Goal: Task Accomplishment & Management: Manage account settings

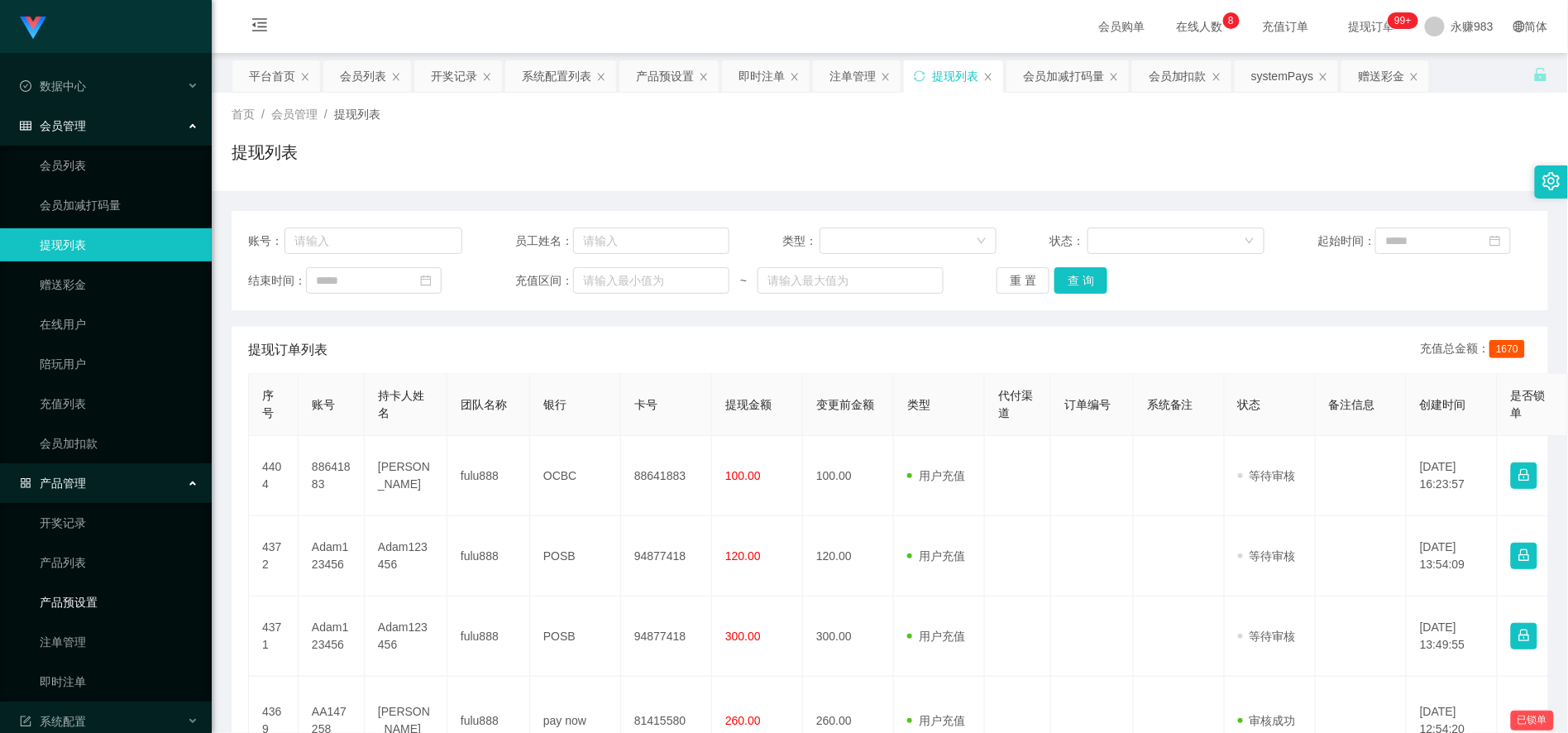
click at [97, 585] on link "产品预设置" at bounding box center [119, 602] width 159 height 33
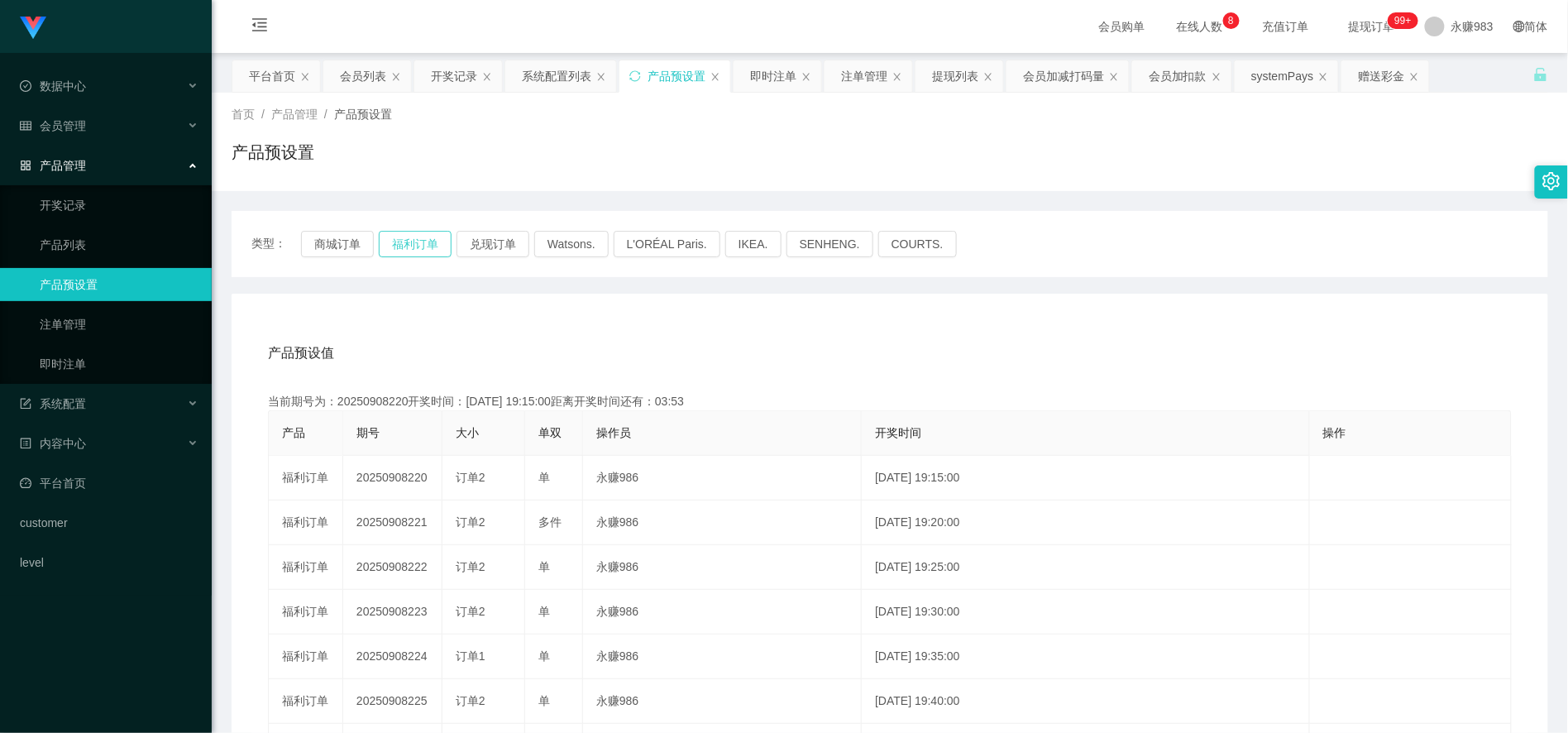
click at [408, 241] on button "福利订单" at bounding box center [415, 243] width 73 height 26
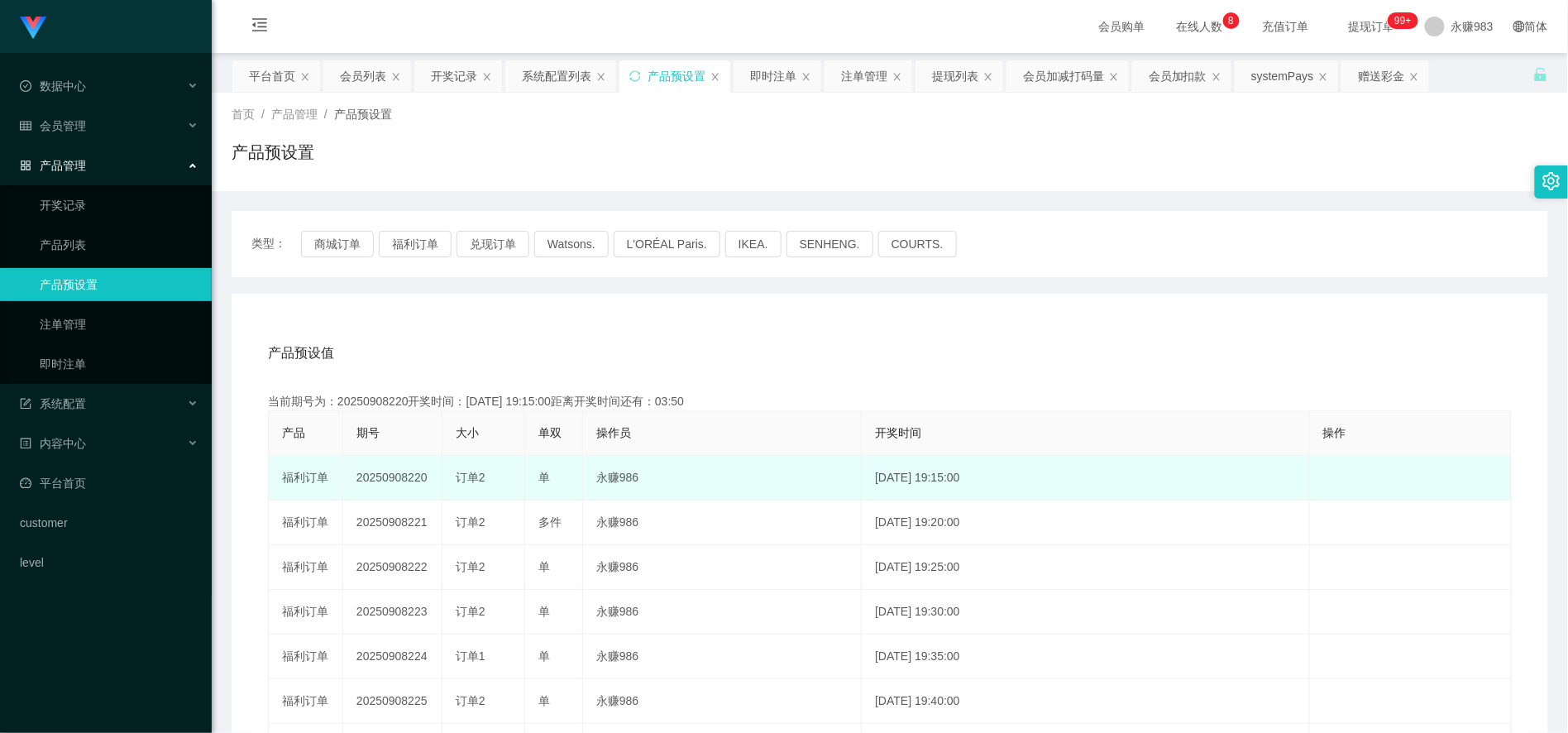
drag, startPoint x: 458, startPoint y: 474, endPoint x: 490, endPoint y: 471, distance: 32.1
click at [490, 471] on div "订单2" at bounding box center [483, 477] width 56 height 17
copy span "订单2"
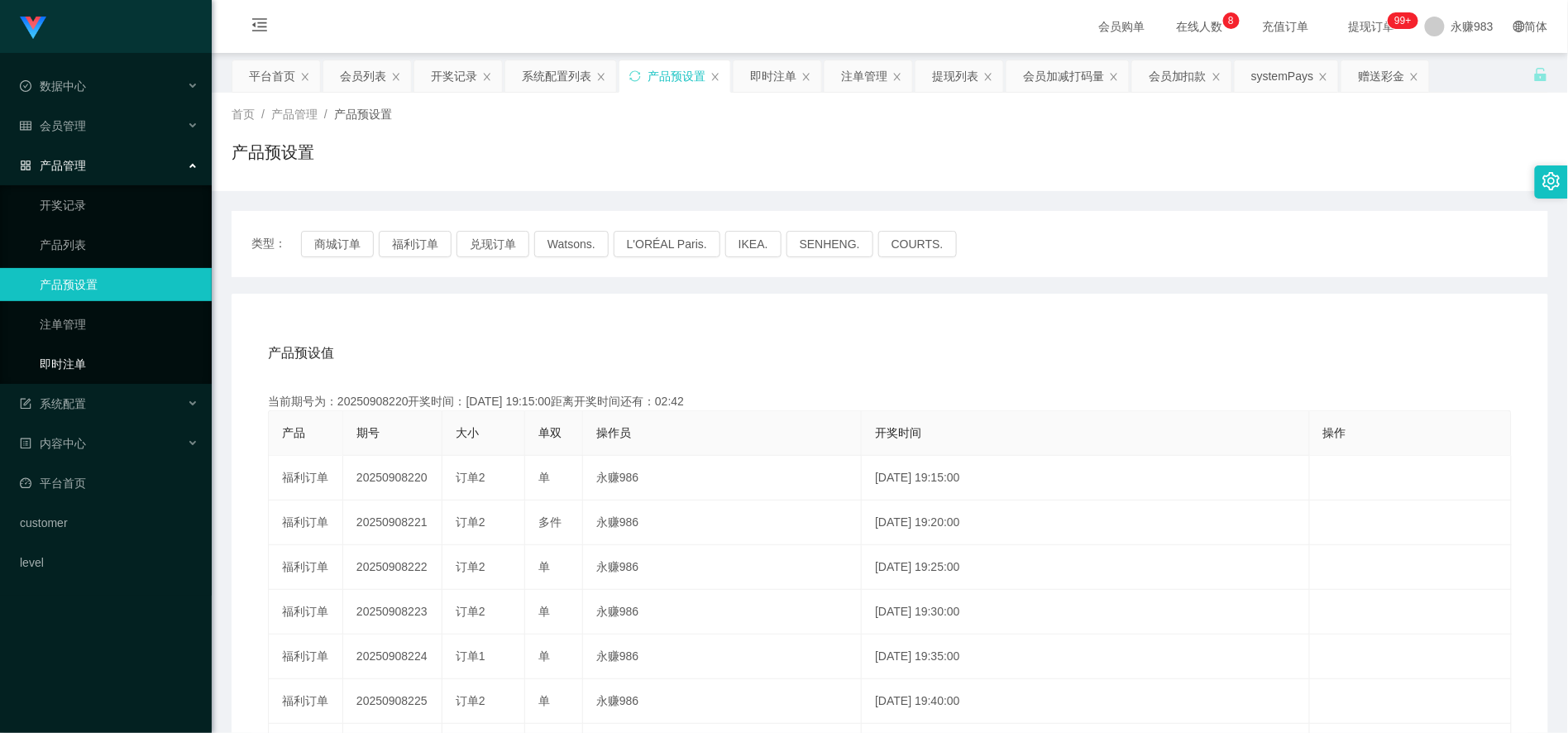
click at [67, 356] on link "即时注单" at bounding box center [119, 364] width 159 height 33
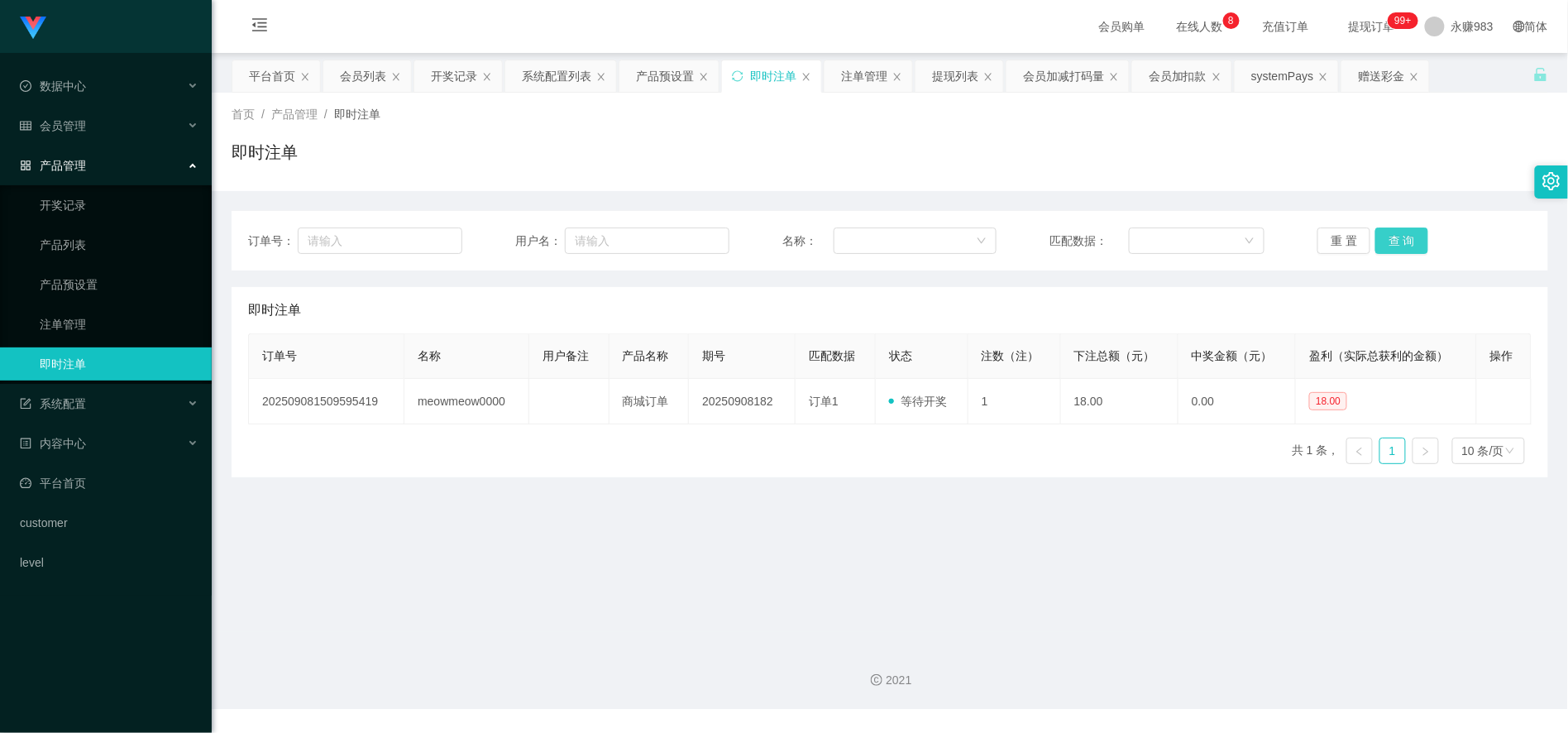
click at [1383, 235] on button "查 询" at bounding box center [1401, 240] width 53 height 26
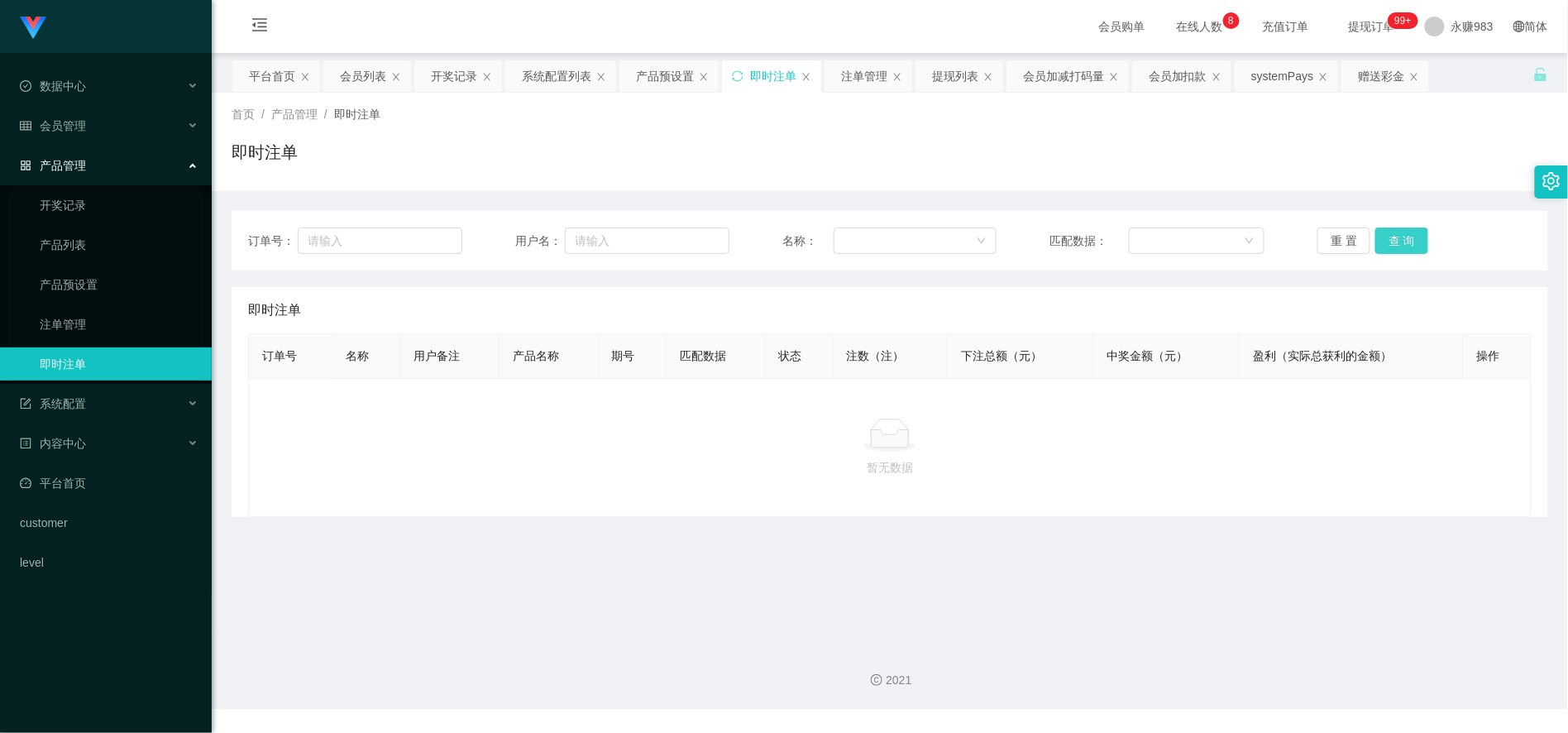
click at [1392, 237] on button "查 询" at bounding box center [1401, 240] width 53 height 26
drag, startPoint x: 1393, startPoint y: 237, endPoint x: 1376, endPoint y: 251, distance: 22.0
click at [1393, 237] on button "查 询" at bounding box center [1401, 240] width 53 height 26
click at [1317, 244] on button "重 置" at bounding box center [1344, 240] width 53 height 26
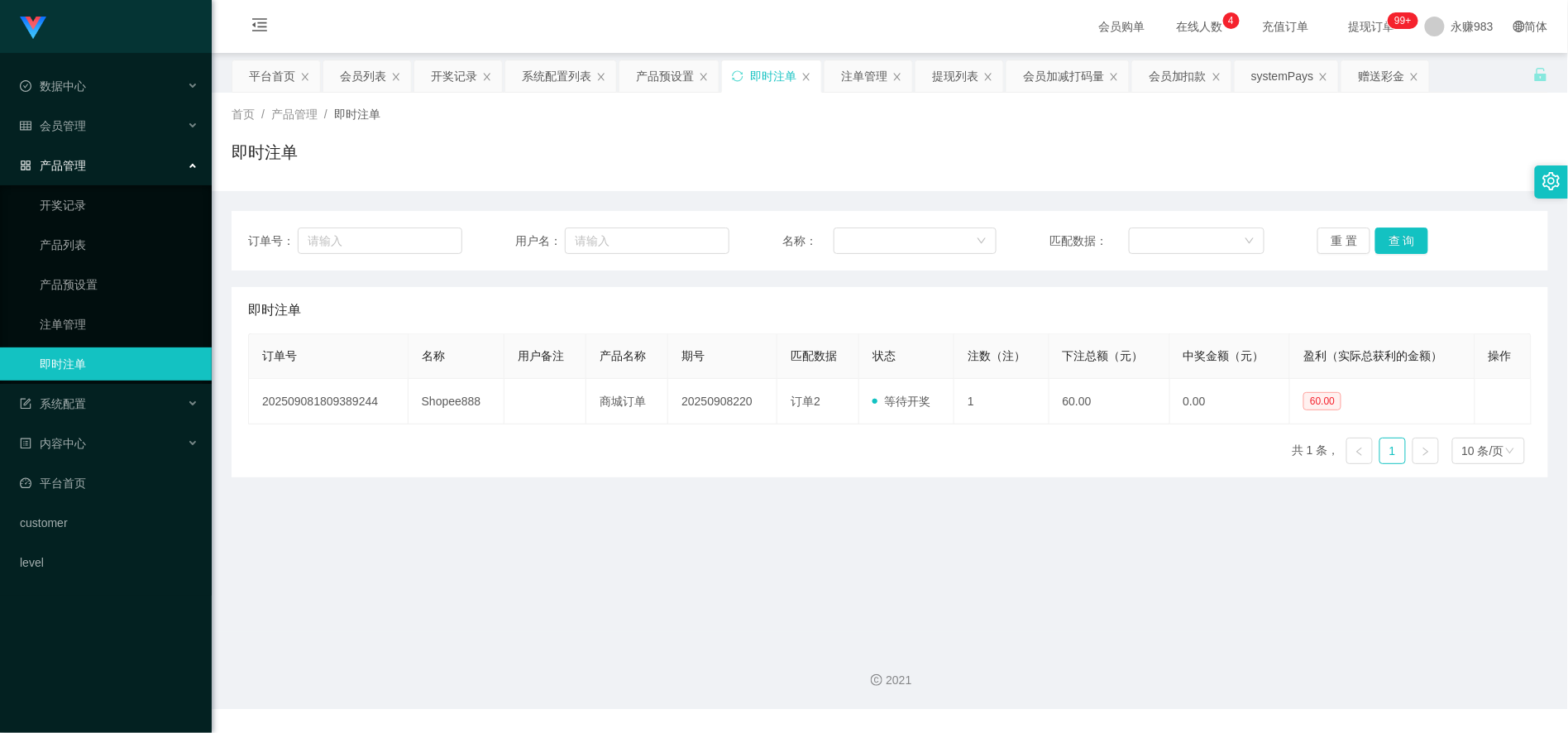
click at [731, 588] on main "关闭左侧 关闭右侧 关闭其它 刷新页面 平台首页 会员列表 开奖记录 系统配置列表 产品预设置 即时注单 注单管理 提现列表 会员加减打码量 会员加扣款 sy…" at bounding box center [890, 342] width 1357 height 579
click at [745, 557] on main "关闭左侧 关闭右侧 关闭其它 刷新页面 平台首页 会员列表 开奖记录 系统配置列表 产品预设置 即时注单 注单管理 提现列表 会员加减打码量 会员加扣款 sy…" at bounding box center [890, 342] width 1357 height 579
click at [76, 325] on link "注单管理" at bounding box center [119, 324] width 159 height 33
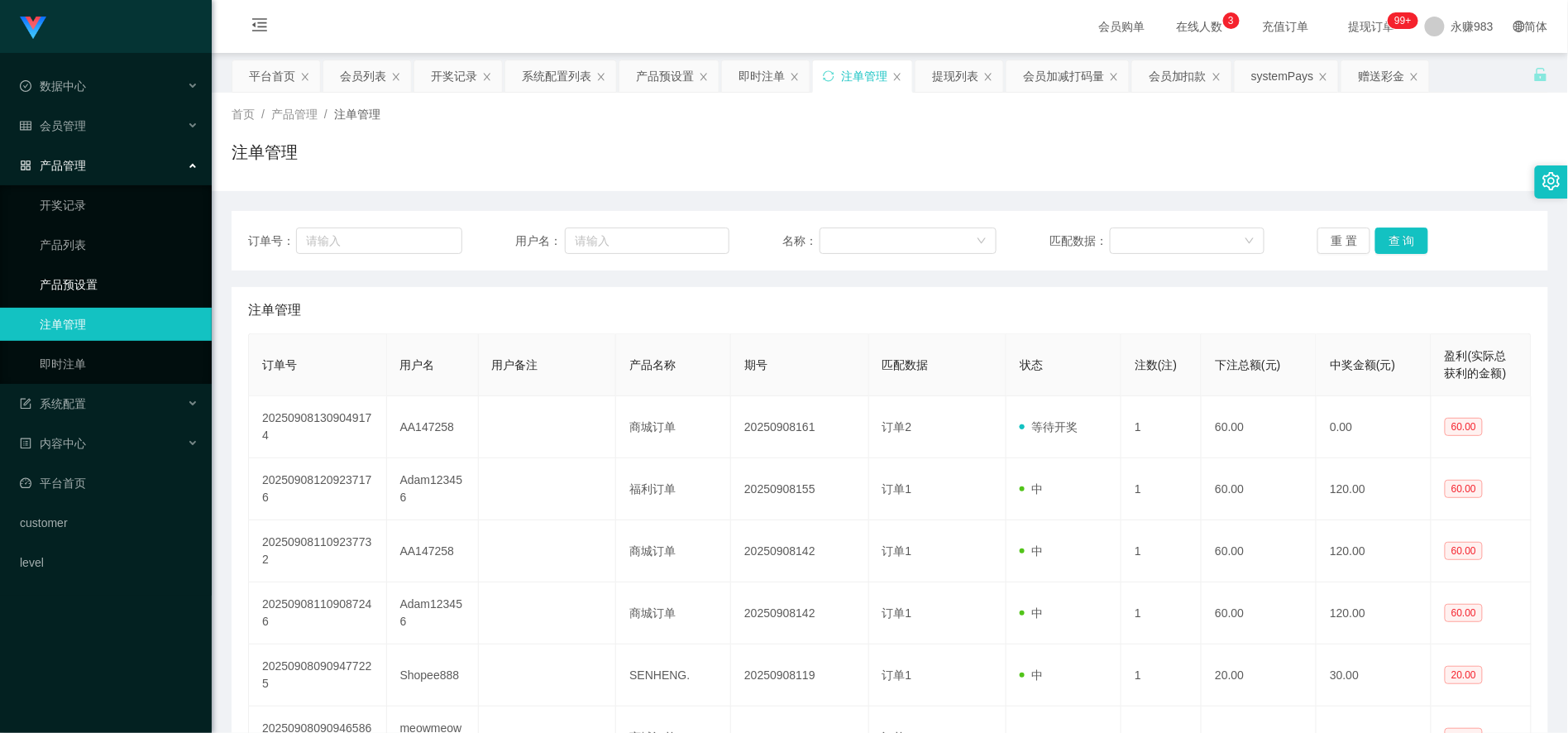
click at [72, 288] on link "产品预设置" at bounding box center [119, 284] width 159 height 33
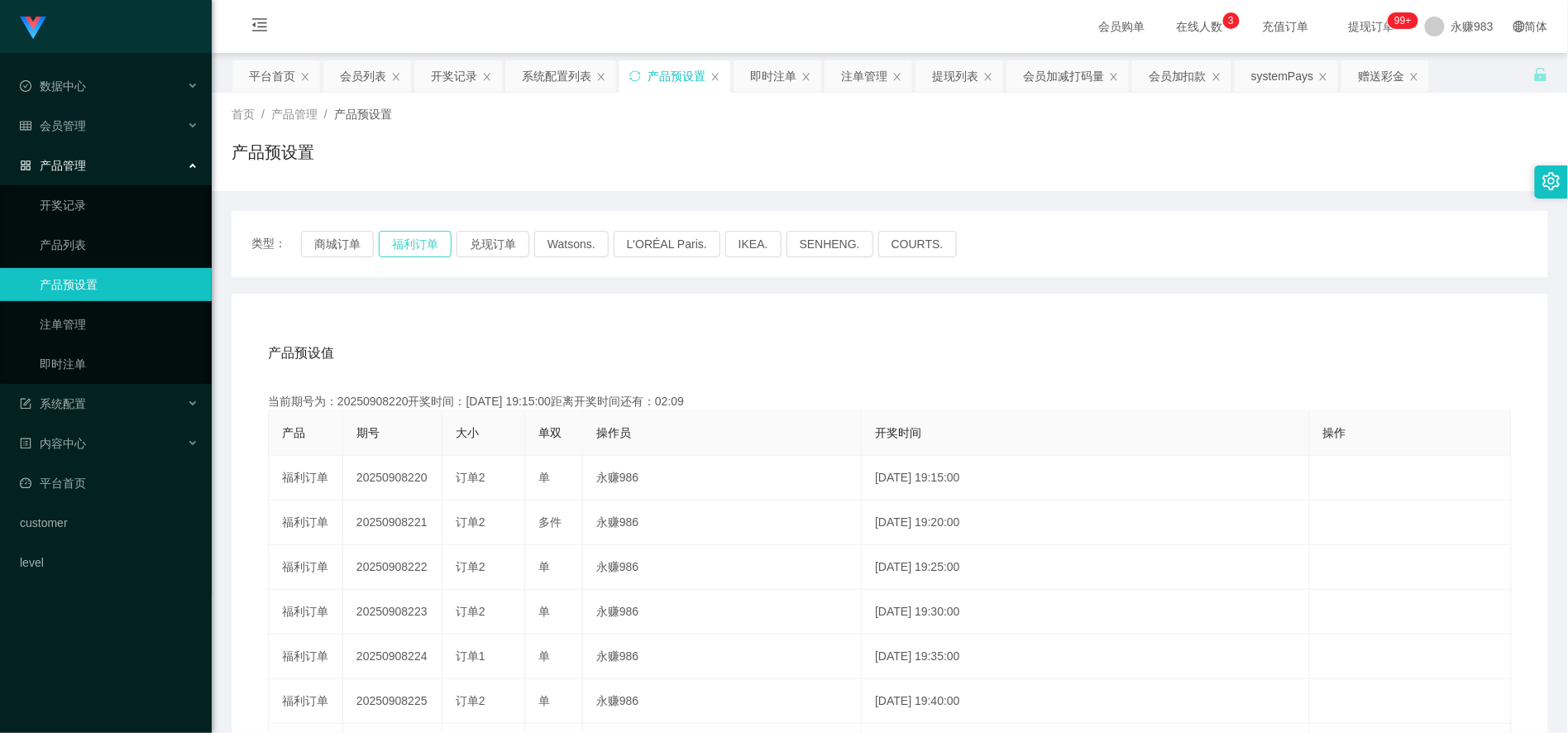
click at [415, 250] on button "福利订单" at bounding box center [415, 243] width 73 height 26
click at [335, 225] on div "类型： 商城订单 福利订单 兑现订单 Watsons. L'ORÉAL Paris. IKEA. [GEOGRAPHIC_DATA]. COURTS." at bounding box center [890, 243] width 1316 height 67
click at [334, 245] on button "商城订单" at bounding box center [337, 243] width 73 height 26
click at [85, 360] on link "即时注单" at bounding box center [119, 364] width 159 height 33
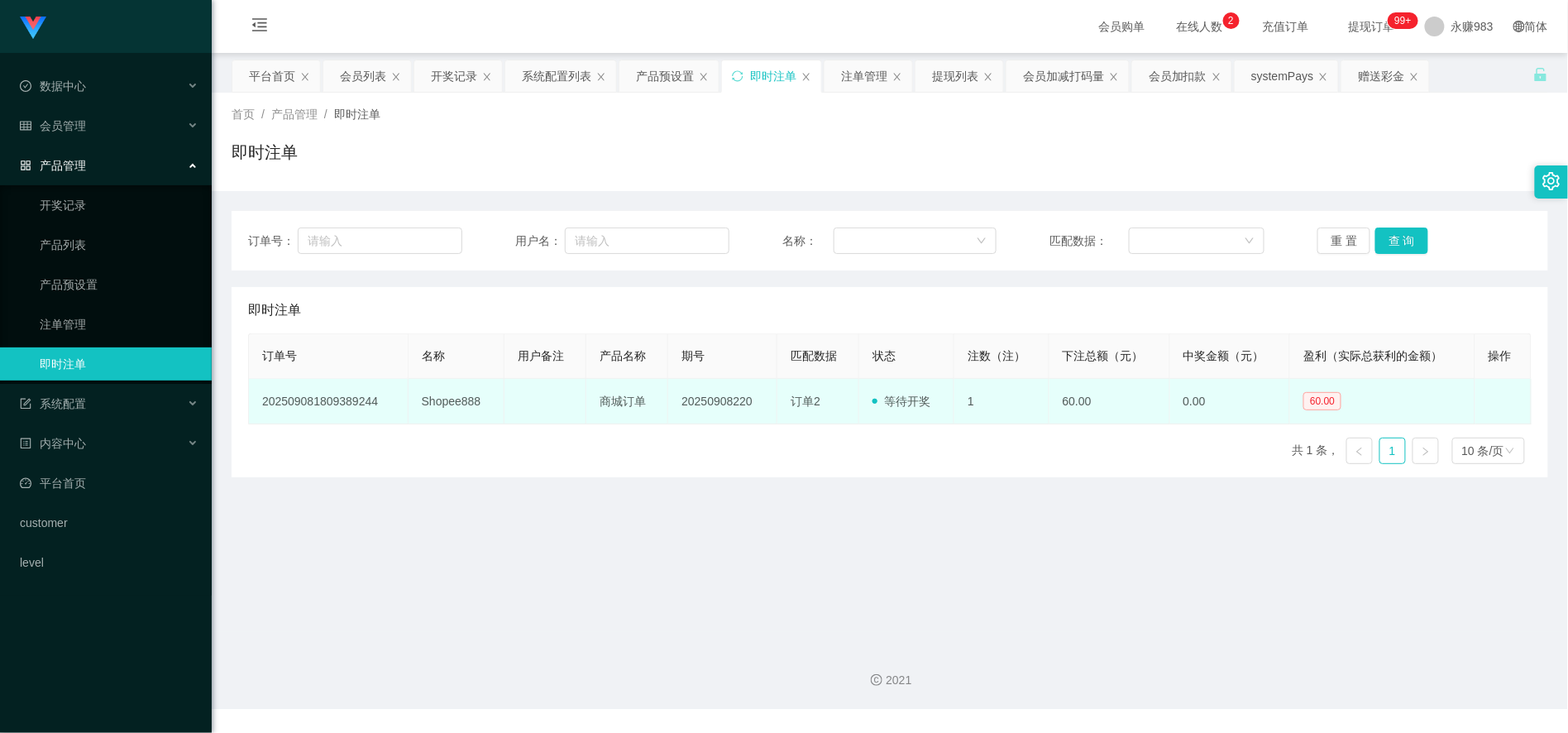
click at [676, 418] on td "20250908220" at bounding box center [723, 401] width 109 height 46
click at [449, 401] on td "Shopee888" at bounding box center [456, 401] width 96 height 46
copy td "Shopee888"
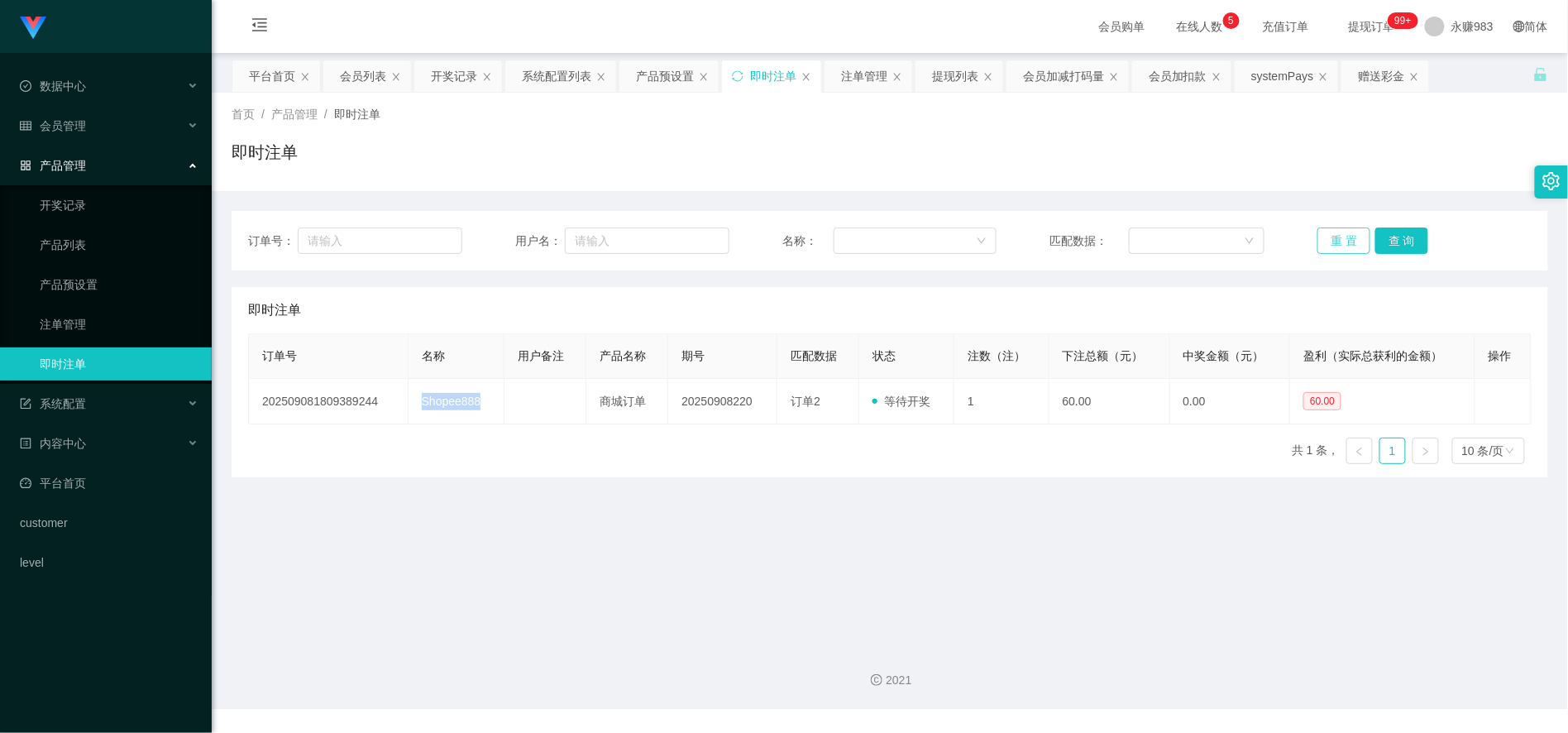
click at [1329, 237] on button "重 置" at bounding box center [1344, 240] width 53 height 26
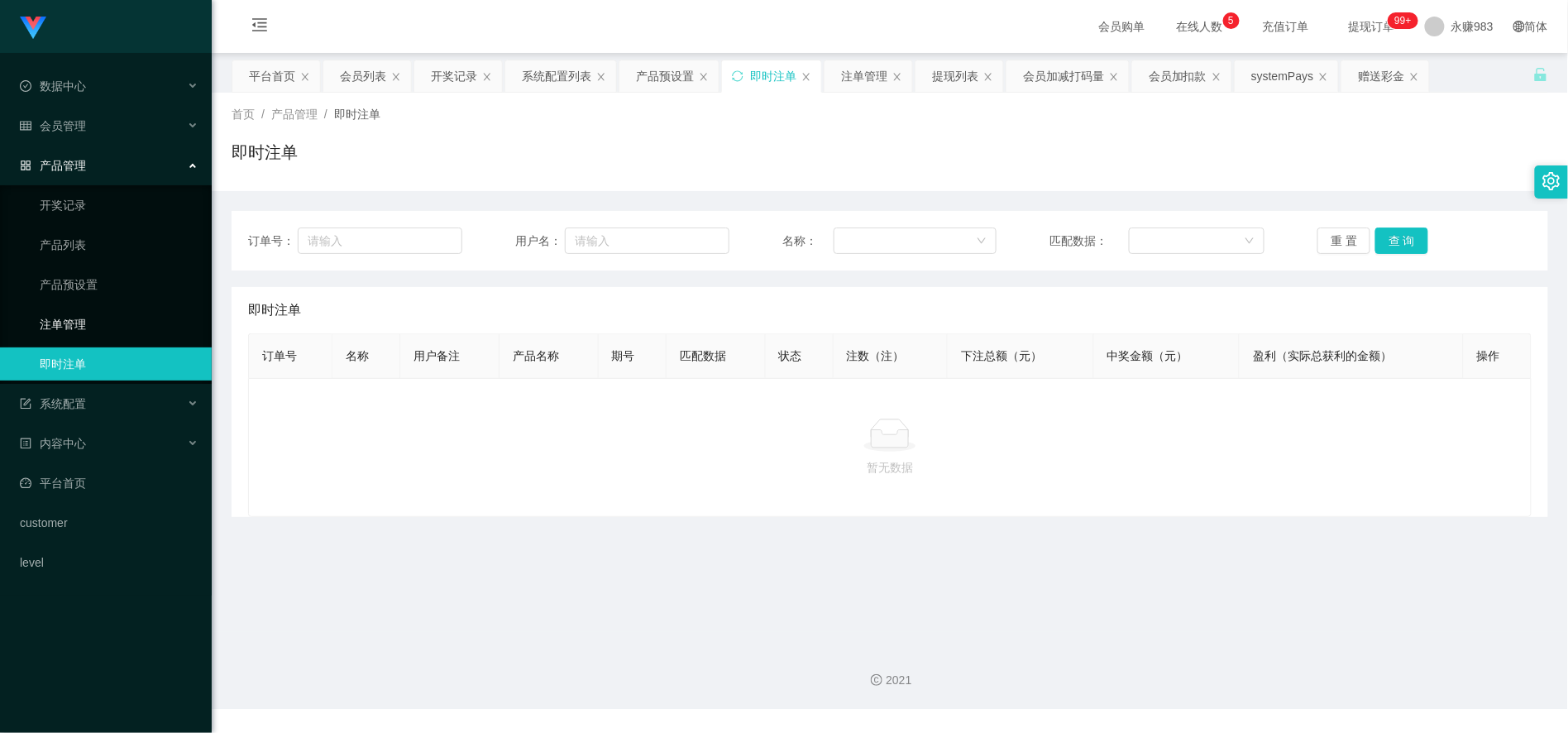
click at [91, 334] on link "注单管理" at bounding box center [119, 324] width 159 height 33
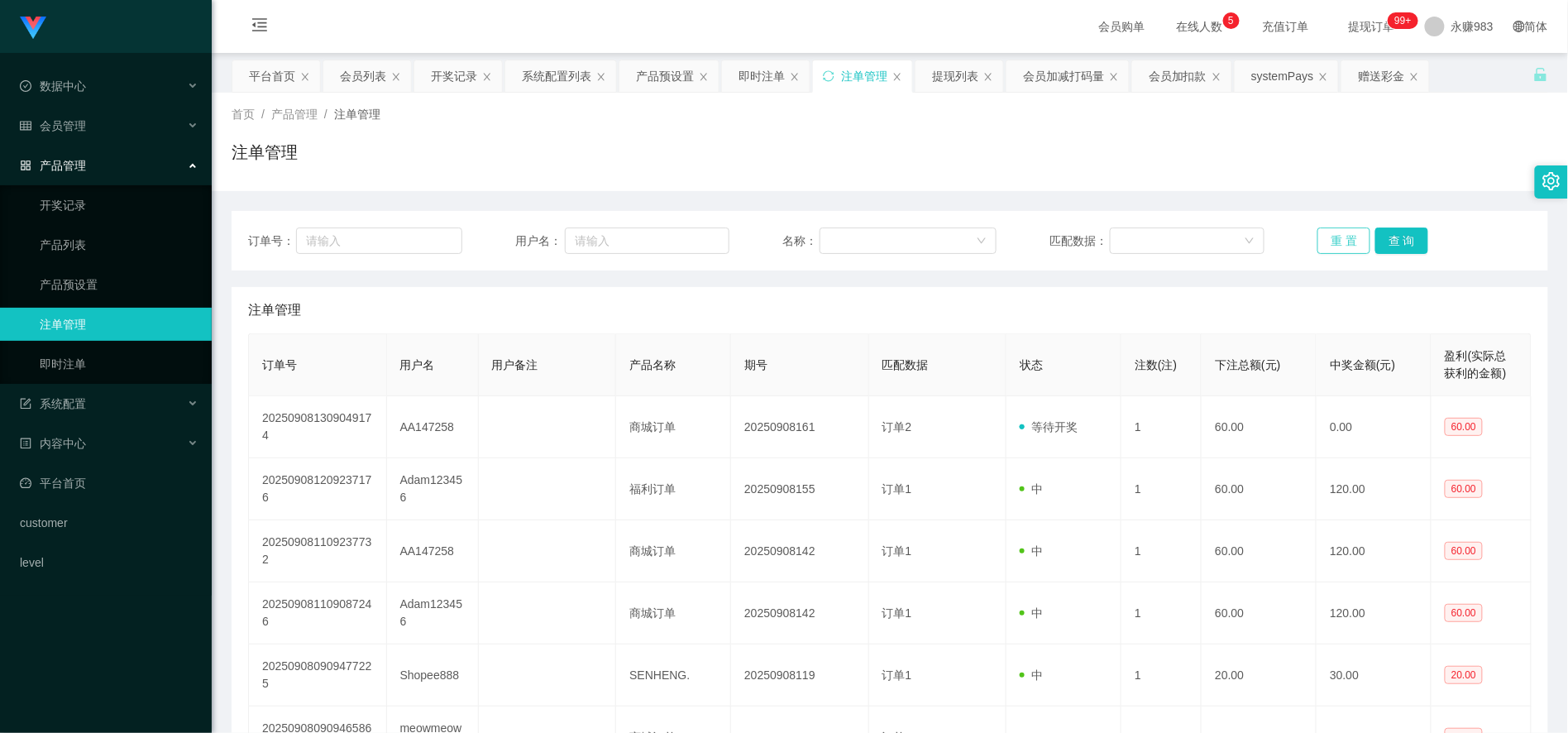
click at [1333, 250] on button "重 置" at bounding box center [1344, 240] width 53 height 26
